Goal: Subscribe to service/newsletter

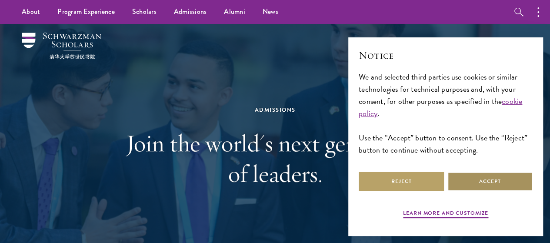
click at [473, 176] on button "Accept" at bounding box center [489, 182] width 85 height 20
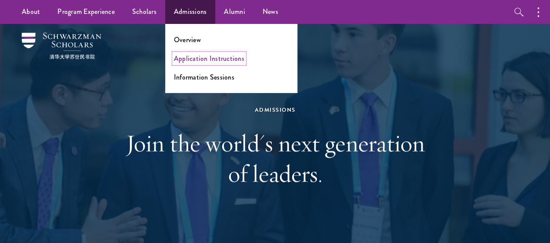
click at [193, 58] on link "Application Instructions" at bounding box center [209, 58] width 70 height 10
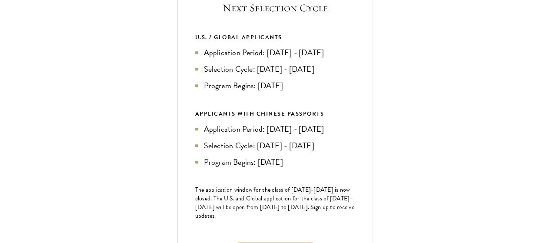
scroll to position [351, 0]
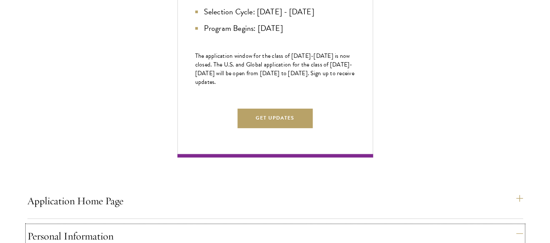
scroll to position [492, 0]
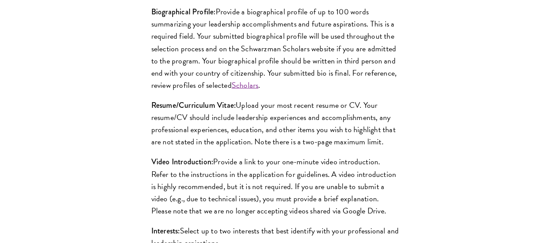
scroll to position [811, 0]
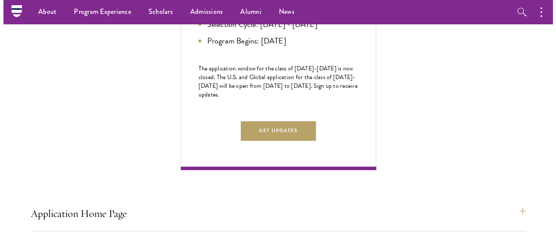
scroll to position [445, 0]
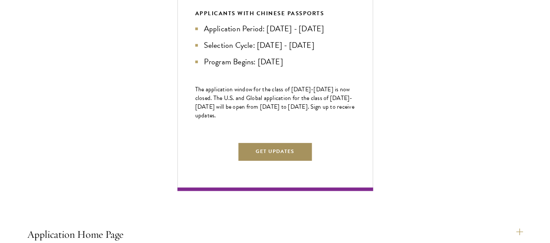
click at [313, 161] on button "Get Updates" at bounding box center [275, 152] width 76 height 20
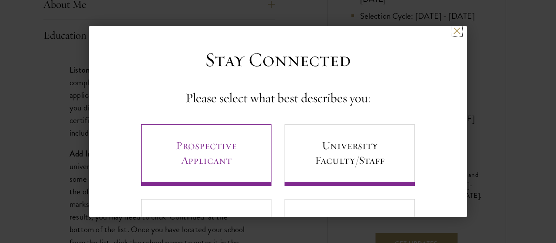
scroll to position [3, 0]
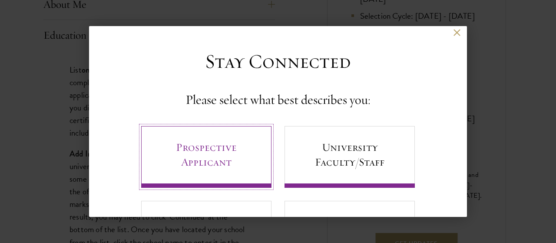
click at [215, 151] on link "Prospective Applicant" at bounding box center [206, 157] width 130 height 62
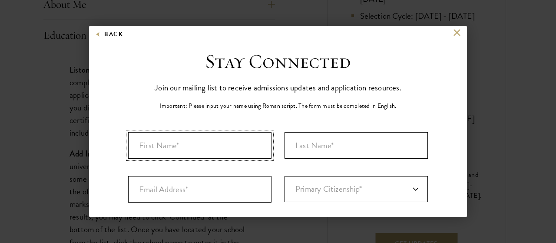
click at [202, 142] on input "First Name*" at bounding box center [199, 145] width 143 height 26
type input "GHULAM"
type input "RASOOL"
type input "Rubinarasool56@gmail.com"
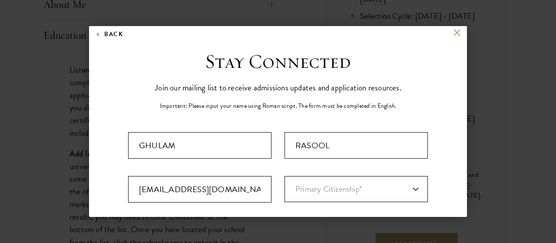
select select "PK"
type input "2025"
select select
click at [240, 189] on input "Rubinarasool56@gmail.com" at bounding box center [199, 189] width 143 height 26
type input "R"
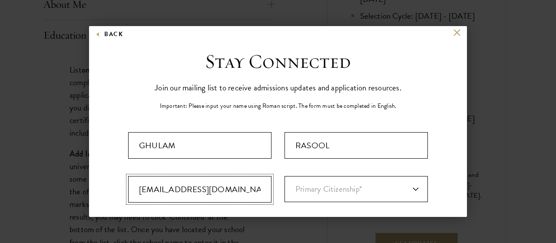
type input "sozaind7@gmail.com"
click at [315, 187] on select "Primary Citizenship* Afghanistan Aland Islands Albania Algeria Andorra Angola A…" at bounding box center [356, 189] width 143 height 26
select select "PK"
click at [285, 176] on select "Primary Citizenship* Afghanistan Aland Islands Albania Algeria Andorra Angola A…" at bounding box center [356, 189] width 143 height 26
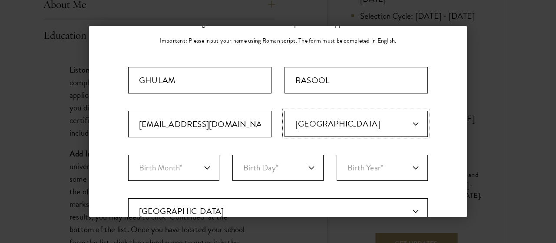
scroll to position [69, 0]
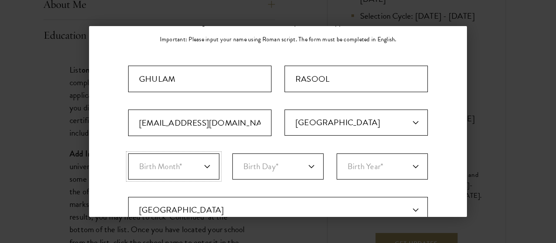
click at [192, 164] on select "Birth Month* January February March April May June July August September Octobe…" at bounding box center [173, 166] width 91 height 26
select select "06"
click at [128, 153] on select "Birth Month* January February March April May June July August September Octobe…" at bounding box center [173, 166] width 91 height 26
click at [281, 166] on select "Birth Day* 1 2 3 4 5 6 7 8 9 10 11 12 13 14 15 16 17 18 19 20 21 22 23 24 25 26…" at bounding box center [277, 166] width 91 height 26
select select "22"
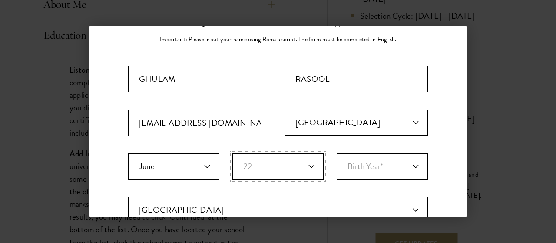
click at [232, 153] on select "Birth Day* 1 2 3 4 5 6 7 8 9 10 11 12 13 14 15 16 17 18 19 20 21 22 23 24 25 26…" at bounding box center [277, 166] width 91 height 26
click at [379, 168] on select "Birth Year* 2025 2024 2023 2022 2021 2020 2019 2018 2017 2016 2015 2014 2013 20…" at bounding box center [382, 166] width 91 height 26
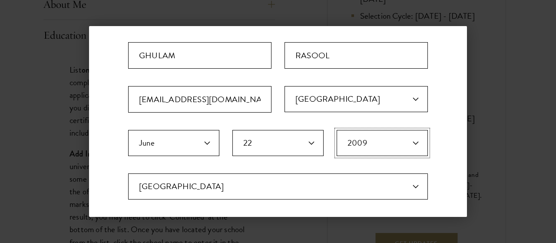
scroll to position [105, 0]
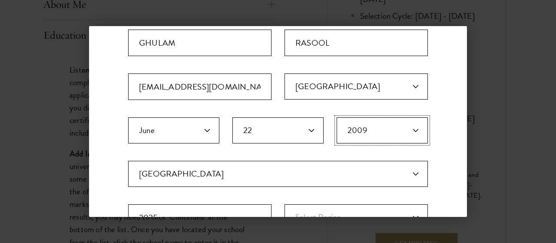
click at [401, 128] on select "Birth Year* 2025 2024 2023 2022 2021 2020 2019 2018 2017 2016 2015 2014 2013 20…" at bounding box center [382, 130] width 91 height 26
select select "2000"
click at [337, 117] on select "Birth Year* 2025 2024 2023 2022 2021 2020 2019 2018 2017 2016 2015 2014 2013 20…" at bounding box center [382, 130] width 91 height 26
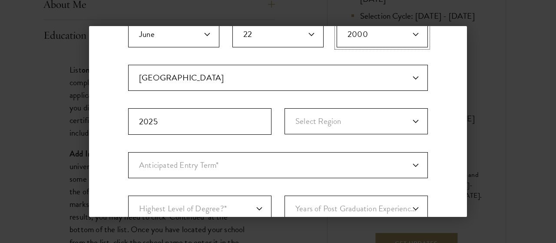
scroll to position [204, 0]
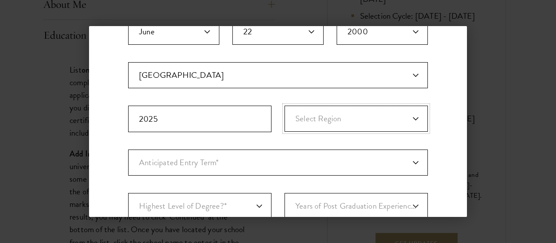
click at [312, 112] on select "Select Region Azad Kashmir Balochistan Federally Administered Tribal... Gilgit-…" at bounding box center [356, 119] width 143 height 26
select select "Punjab"
click at [285, 106] on select "Select Region Azad Kashmir Balochistan Federally Administered Tribal... Gilgit-…" at bounding box center [356, 119] width 143 height 26
click at [199, 164] on select "Anticipated Entry Term* August 2026 (Application opens April 2025) Just Explori…" at bounding box center [278, 162] width 300 height 26
click at [128, 149] on select "Anticipated Entry Term* August 2026 (Application opens April 2025) Just Explori…" at bounding box center [278, 162] width 300 height 26
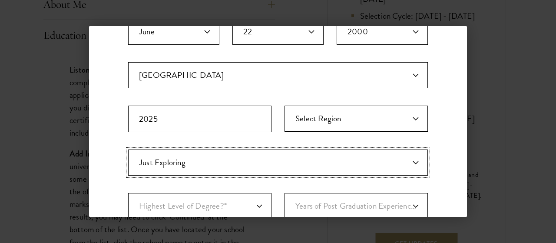
click at [186, 162] on select "Anticipated Entry Term* August 2026 (Application opens April 2025) Just Explori…" at bounding box center [278, 162] width 300 height 26
select select "e64b8ab3-eabb-4867-96d5-7e6b4840665f"
click at [128, 149] on select "Anticipated Entry Term* August 2026 (Application opens April 2025) Just Explori…" at bounding box center [278, 162] width 300 height 26
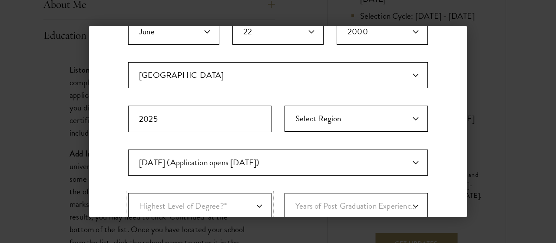
click at [209, 201] on select "Highest Level of Degree?* PHD Bachelor's Master's Current Undergraduate Student" at bounding box center [199, 206] width 143 height 26
click at [128, 193] on select "Highest Level of Degree?* PHD Bachelor's Master's Current Undergraduate Student" at bounding box center [199, 206] width 143 height 26
click at [331, 195] on select "Years of Post Graduation Experience?* 1 2 3 4 5 6 7 8 9 10" at bounding box center [356, 206] width 143 height 26
click at [255, 204] on select "Highest Level of Degree?* PHD Bachelor's Master's Current Undergraduate Student" at bounding box center [199, 206] width 143 height 26
select select "009547fe-3364-4351-8e81-63abea734008"
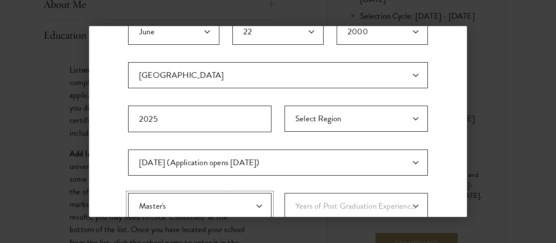
click at [128, 193] on select "Highest Level of Degree?* PHD Bachelor's Master's Current Undergraduate Student" at bounding box center [199, 206] width 143 height 26
click at [337, 204] on select "Years of Post Graduation Experience?* 1 2 3 4 5 6 7 8 9 10" at bounding box center [356, 206] width 143 height 26
select select "2"
click at [285, 193] on select "Years of Post Graduation Experience?* 1 2 3 4 5 6 7 8 9 10" at bounding box center [356, 206] width 143 height 26
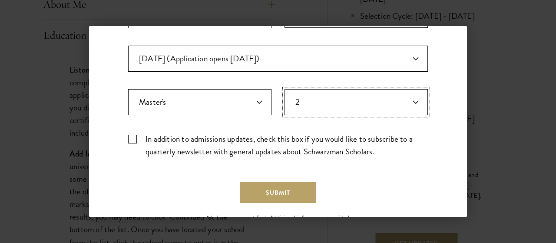
scroll to position [321, 0]
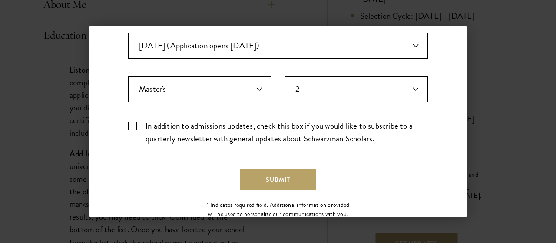
click at [133, 119] on label "In addition to admissions updates, check this box if you would like to subscrib…" at bounding box center [278, 131] width 300 height 25
click at [133, 119] on input "In addition to admissions updates, check this box if you would like to subscrib…" at bounding box center [278, 122] width 300 height 6
checkbox input "true"
click at [272, 182] on button "Submit" at bounding box center [278, 179] width 76 height 21
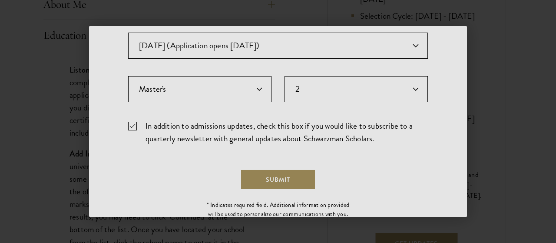
scroll to position [0, 0]
